Goal: Task Accomplishment & Management: Manage account settings

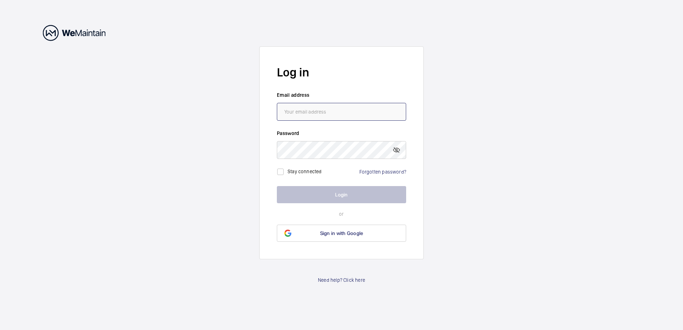
type input "[EMAIL_ADDRESS][PERSON_NAME][DOMAIN_NAME]"
click at [341, 192] on button "Login" at bounding box center [341, 194] width 129 height 17
